Goal: Task Accomplishment & Management: Use online tool/utility

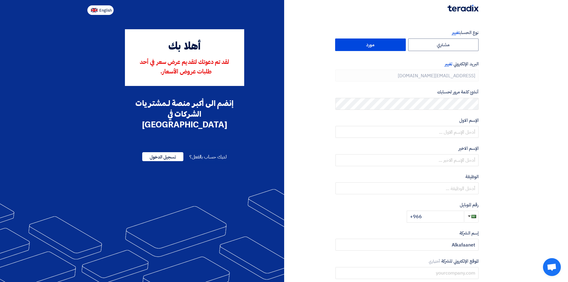
click at [104, 11] on span "English" at bounding box center [105, 10] width 13 height 4
type input "Register"
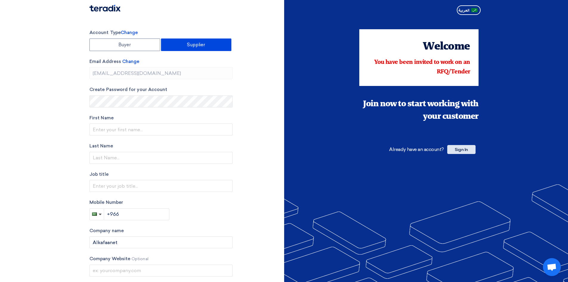
click at [454, 149] on span "Sign In" at bounding box center [462, 149] width 28 height 9
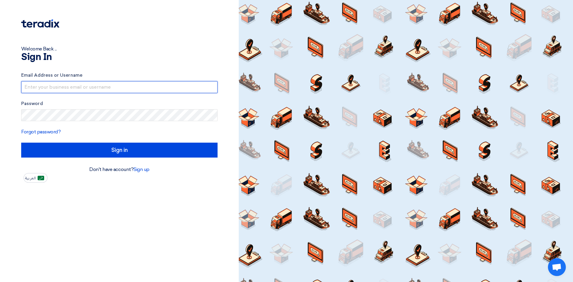
click at [139, 87] on input "text" at bounding box center [119, 87] width 196 height 12
type input "[EMAIL_ADDRESS][DOMAIN_NAME]"
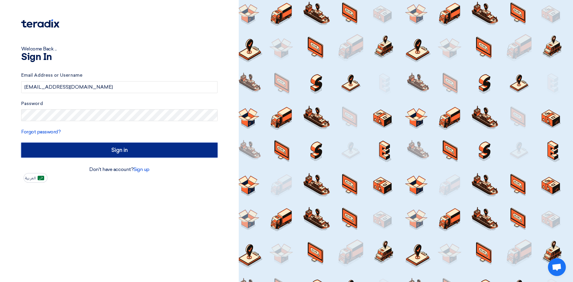
click at [145, 152] on input "Sign in" at bounding box center [119, 150] width 196 height 15
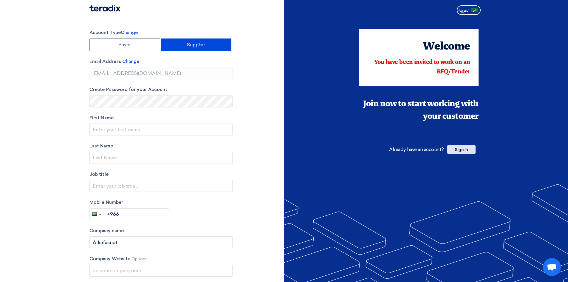
click at [469, 149] on span "Sign In" at bounding box center [462, 149] width 28 height 9
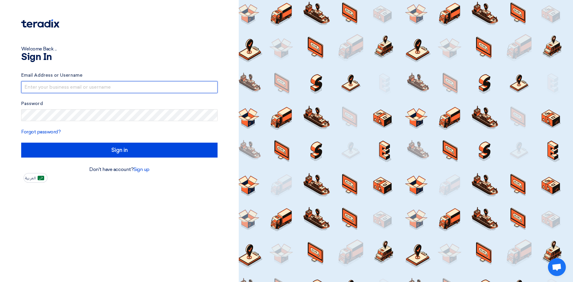
click at [108, 88] on input "text" at bounding box center [119, 87] width 196 height 12
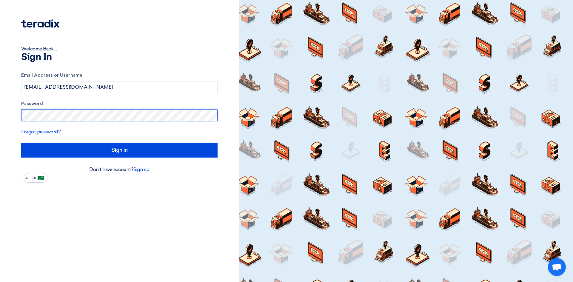
click at [21, 143] on input "Sign in" at bounding box center [119, 150] width 196 height 15
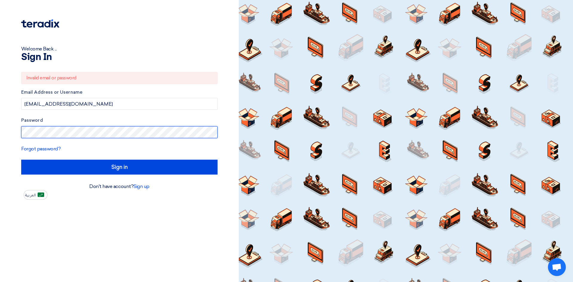
click at [0, 134] on div "Welcome Back ... Sign In Invalid email or password Email Address or Username [E…" at bounding box center [119, 141] width 239 height 282
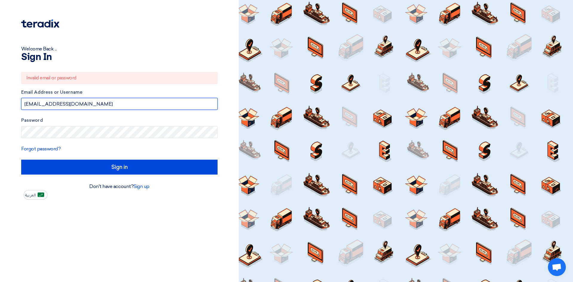
click at [90, 105] on input "[EMAIL_ADDRESS][DOMAIN_NAME]" at bounding box center [119, 104] width 196 height 12
drag, startPoint x: 92, startPoint y: 103, endPoint x: 0, endPoint y: 103, distance: 91.6
click at [0, 103] on div "Welcome Back ... Sign In Invalid email or password Email Address or Username [E…" at bounding box center [119, 141] width 239 height 282
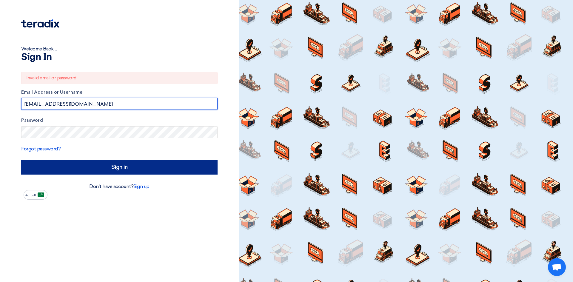
type input "[EMAIL_ADDRESS][DOMAIN_NAME]"
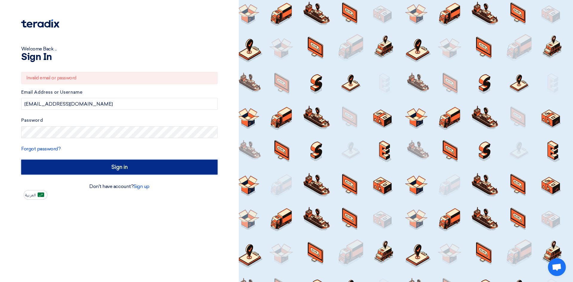
click at [117, 167] on input "Sign in" at bounding box center [119, 167] width 196 height 15
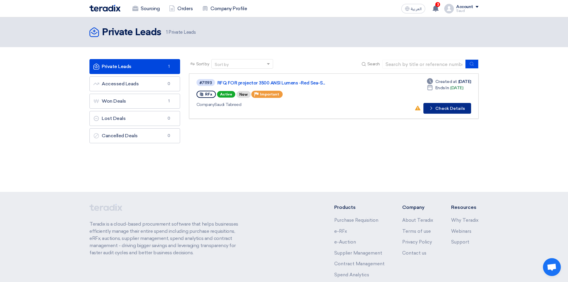
click at [449, 109] on button "Check details Check Details" at bounding box center [448, 108] width 48 height 11
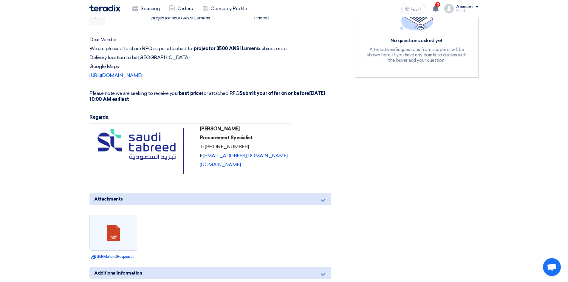
scroll to position [209, 0]
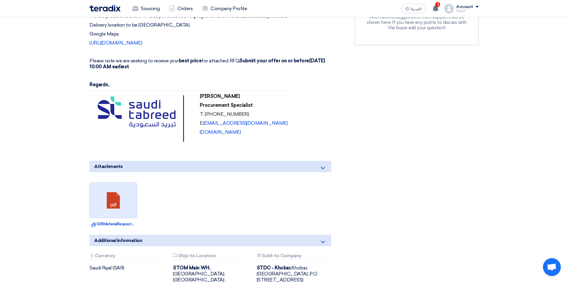
click at [103, 197] on link at bounding box center [114, 201] width 48 height 36
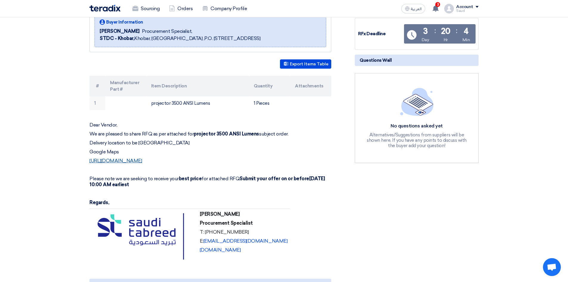
scroll to position [90, 0]
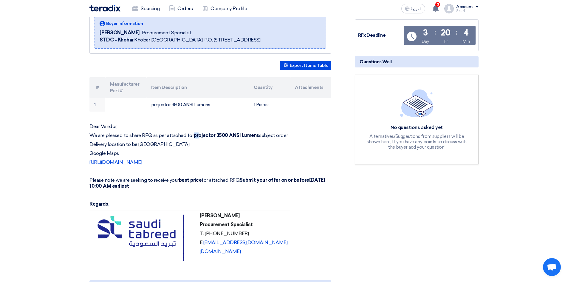
drag, startPoint x: 191, startPoint y: 135, endPoint x: 195, endPoint y: 134, distance: 3.5
click at [195, 134] on p "We are pleased to share RFQ as per attached for projector 3500 ANSI Lumens subj…" at bounding box center [211, 135] width 242 height 6
click at [197, 135] on strong "projector 3500 ANSI Lumens" at bounding box center [226, 135] width 65 height 6
drag, startPoint x: 192, startPoint y: 135, endPoint x: 259, endPoint y: 137, distance: 66.6
click at [259, 137] on p "We are pleased to share RFQ as per attached for projector 3500 ANSI Lumens subj…" at bounding box center [211, 135] width 242 height 6
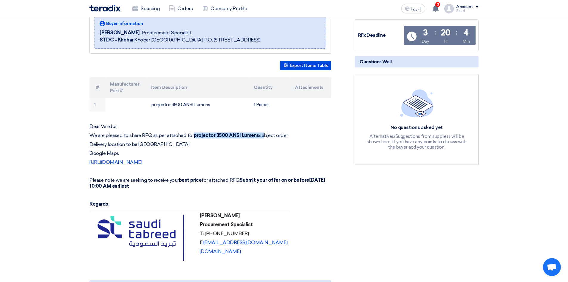
copy p "projector 3500 ANSI Lumens s"
